Goal: Task Accomplishment & Management: Complete application form

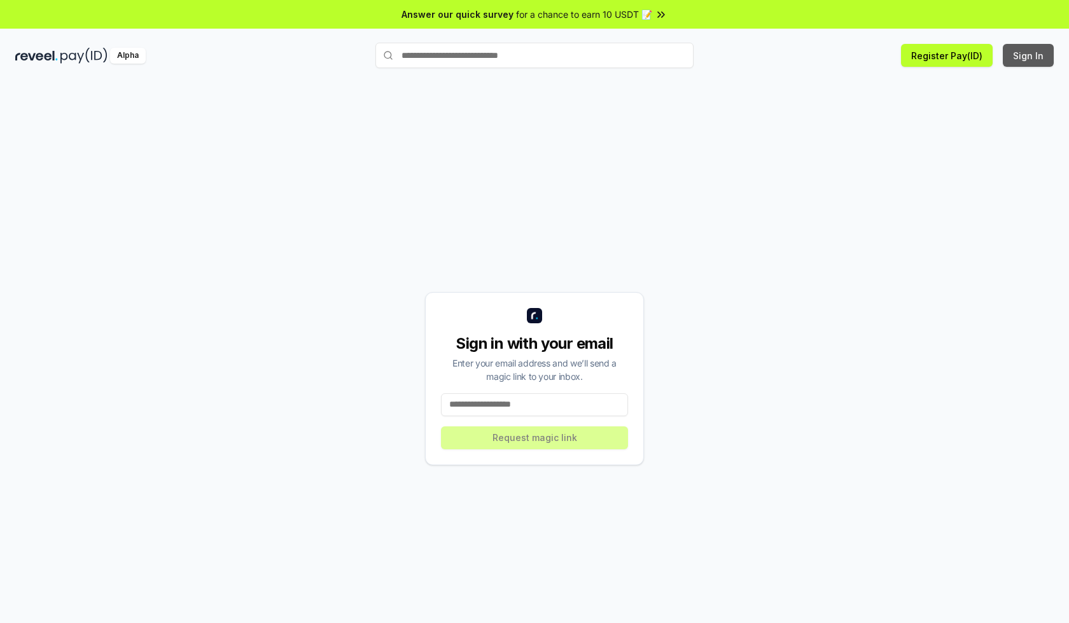
click at [1029, 55] on button "Sign In" at bounding box center [1028, 55] width 51 height 23
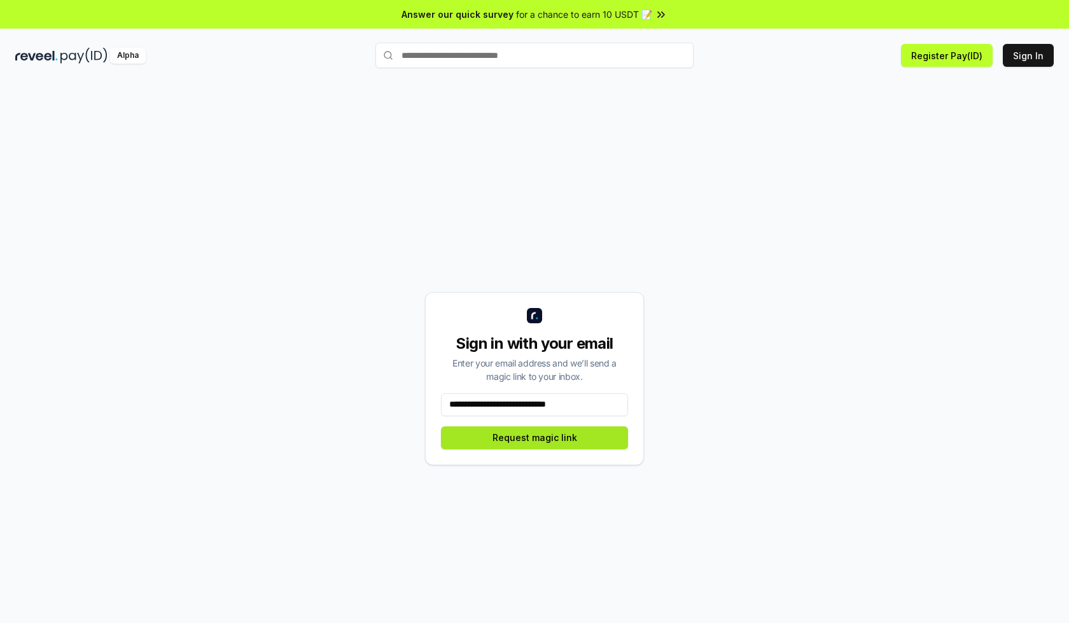
type input "**********"
click at [535, 437] on button "Request magic link" at bounding box center [534, 437] width 187 height 23
